Goal: Obtain resource: Obtain resource

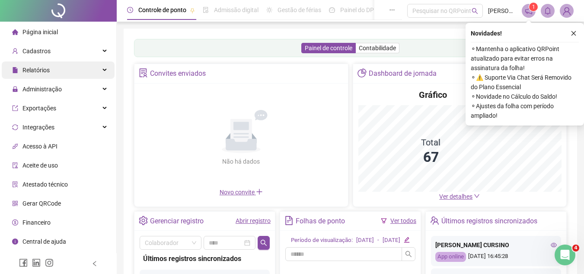
click at [103, 71] on div "Relatórios" at bounding box center [58, 69] width 113 height 17
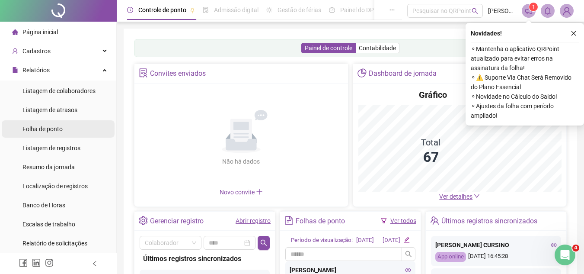
click at [61, 128] on span "Folha de ponto" at bounding box center [42, 128] width 40 height 7
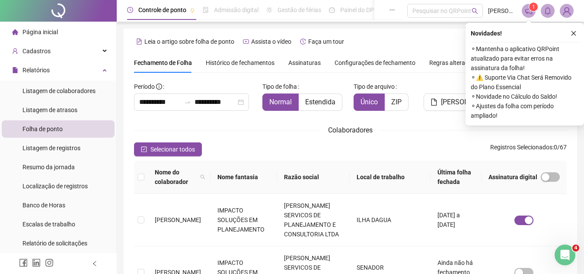
scroll to position [40, 0]
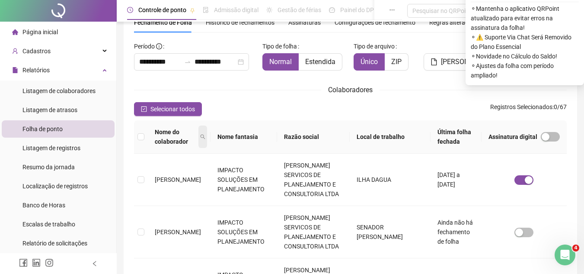
click at [207, 137] on span at bounding box center [202, 136] width 9 height 22
type input "******"
click at [154, 174] on span "Buscar" at bounding box center [151, 172] width 19 height 10
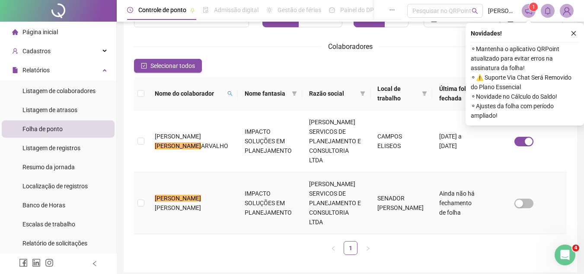
click at [176, 204] on span "[PERSON_NAME]" at bounding box center [178, 207] width 46 height 7
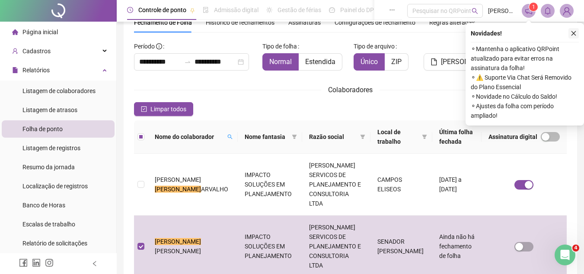
click at [571, 32] on icon "close" at bounding box center [574, 33] width 6 height 6
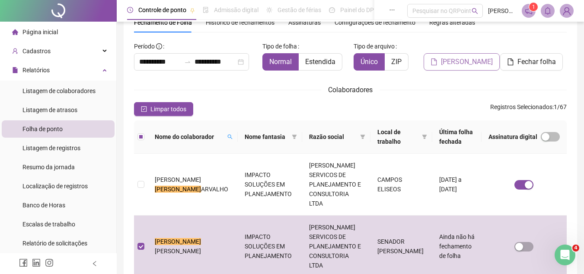
click at [467, 64] on span "[PERSON_NAME]" at bounding box center [467, 62] width 52 height 10
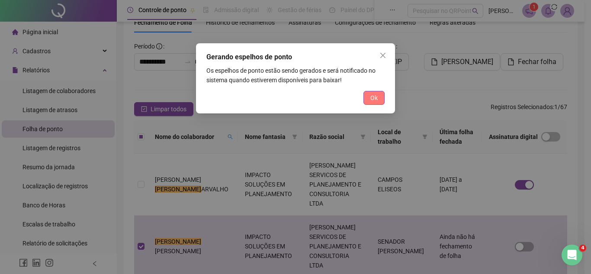
click at [375, 96] on span "Ok" at bounding box center [373, 98] width 7 height 10
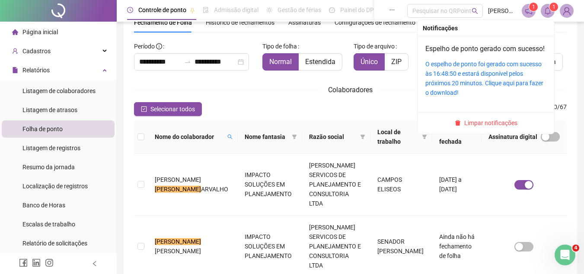
click at [544, 10] on icon "bell" at bounding box center [548, 11] width 8 height 8
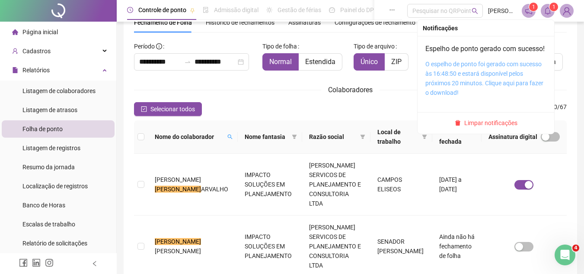
click at [495, 74] on link "O espelho de ponto foi gerado com sucesso às 16:48:50 e estará disponível pelos…" at bounding box center [484, 78] width 118 height 35
